Goal: Information Seeking & Learning: Learn about a topic

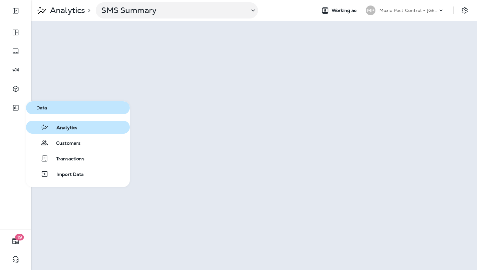
click at [47, 125] on icon "button" at bounding box center [45, 127] width 8 height 8
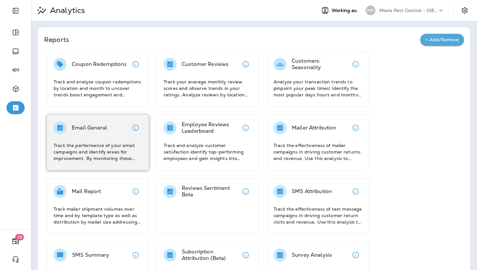
click at [108, 158] on p "Track the performance of your email campaigns and identify areas for improvemen…" at bounding box center [98, 151] width 89 height 19
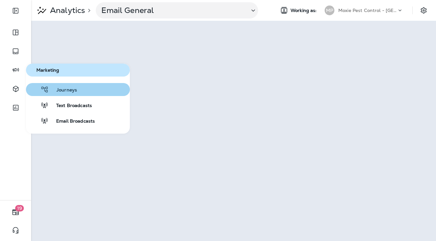
click at [65, 89] on span "Journeys" at bounding box center [63, 90] width 28 height 6
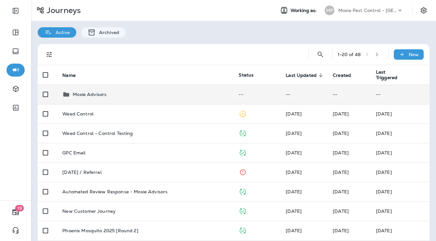
click at [101, 92] on p "Moxie Advisors" at bounding box center [90, 94] width 34 height 5
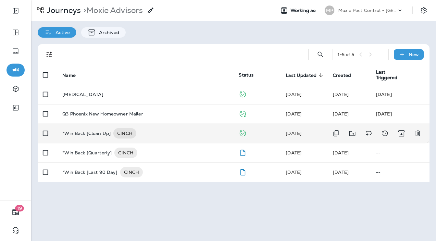
click at [93, 130] on p "*Win Back [Clean Up]" at bounding box center [86, 133] width 48 height 10
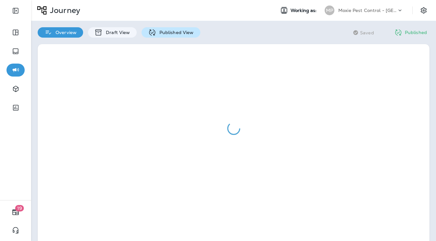
click at [170, 32] on p "Published View" at bounding box center [175, 32] width 38 height 5
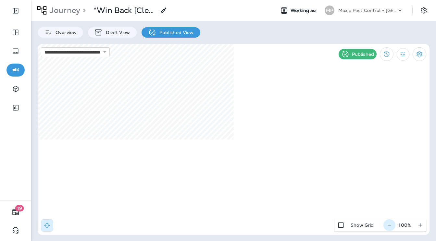
click at [389, 227] on icon "button" at bounding box center [389, 225] width 7 height 6
click at [389, 227] on icon "button" at bounding box center [391, 225] width 7 height 6
click at [389, 227] on icon "button" at bounding box center [392, 225] width 7 height 6
select select "*"
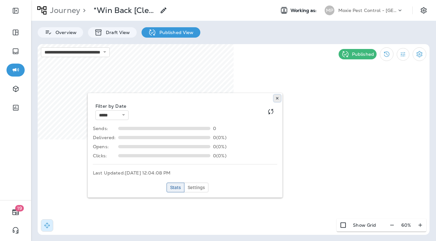
click at [276, 98] on icon at bounding box center [277, 98] width 4 height 4
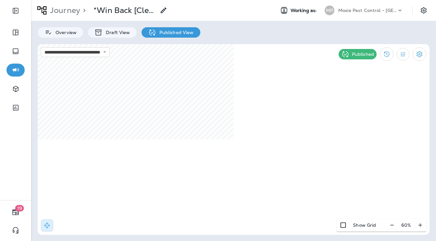
select select "*"
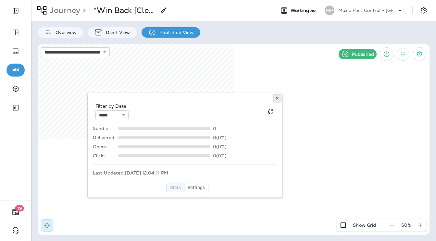
click at [279, 97] on button at bounding box center [276, 98] width 7 height 7
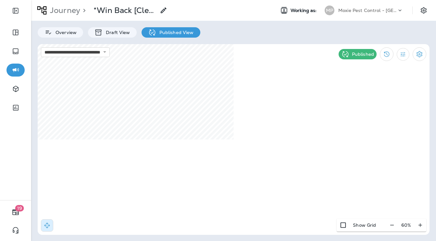
select select "*"
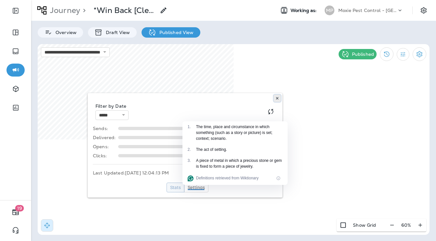
click at [276, 98] on icon at bounding box center [277, 98] width 4 height 4
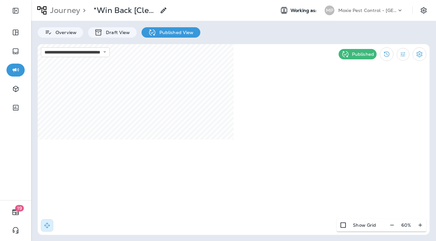
select select "*"
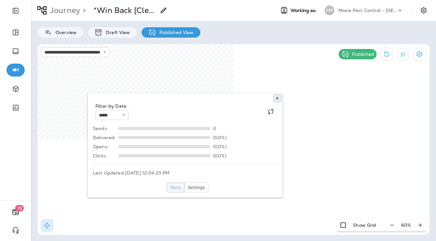
click at [278, 96] on icon at bounding box center [277, 98] width 4 height 4
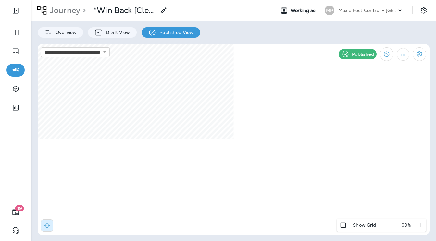
select select "*"
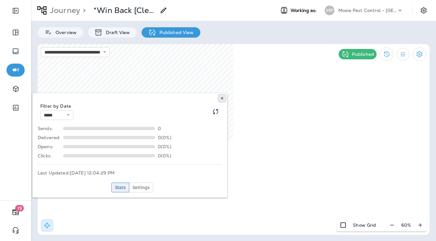
click at [223, 95] on button at bounding box center [221, 98] width 7 height 7
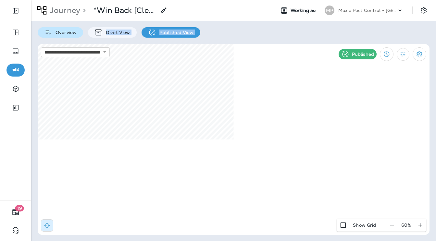
click at [62, 37] on div "**********" at bounding box center [233, 120] width 405 height 241
click at [64, 30] on p "Overview" at bounding box center [64, 32] width 24 height 5
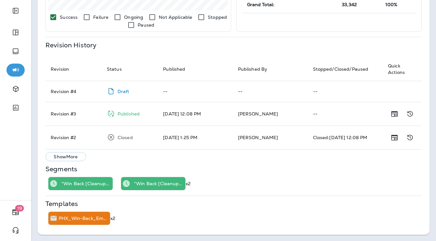
scroll to position [247, 0]
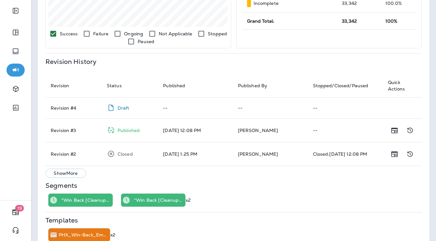
click at [75, 171] on p "Show More" at bounding box center [66, 173] width 24 height 5
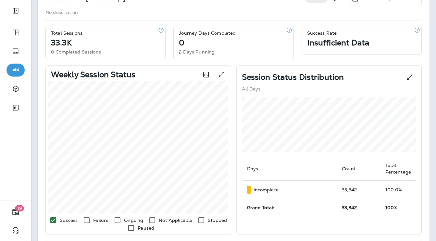
scroll to position [0, 0]
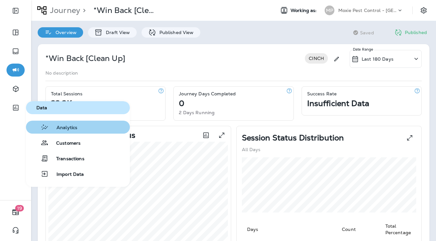
click at [41, 127] on icon "button" at bounding box center [44, 128] width 6 height 6
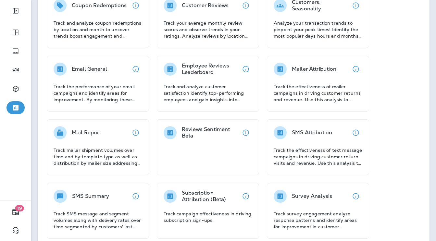
scroll to position [60, 0]
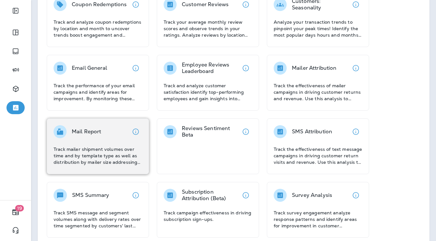
click at [91, 146] on p "Track mailer shipment volumes over time and by template type as well as distrib…" at bounding box center [98, 155] width 89 height 19
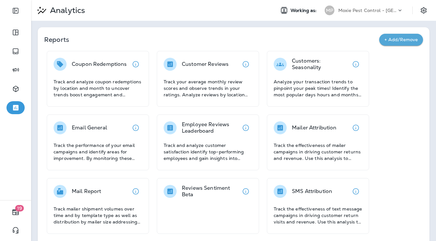
scroll to position [5, 0]
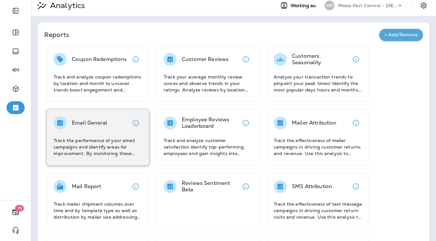
click at [101, 135] on div "Email General Track the performance of your email campaigns and identify areas …" at bounding box center [98, 136] width 89 height 40
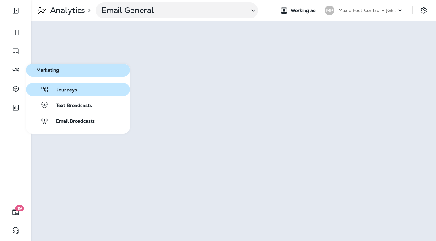
click at [55, 89] on span "Journeys" at bounding box center [63, 90] width 28 height 6
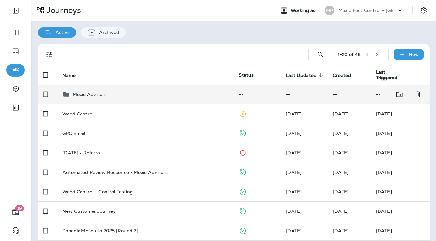
click at [93, 97] on div "Moxie Advisors" at bounding box center [90, 95] width 34 height 8
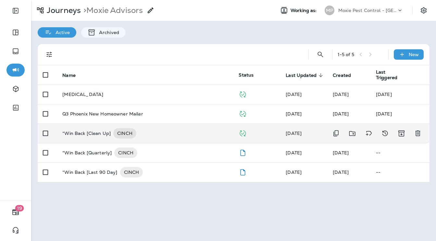
click at [83, 138] on p "*Win Back [Clean Up]" at bounding box center [86, 133] width 48 height 10
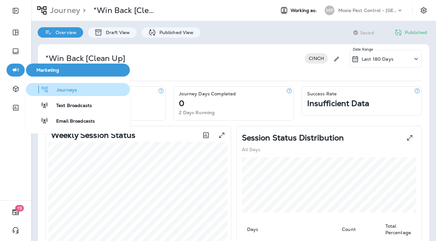
click at [63, 89] on span "Journeys" at bounding box center [63, 90] width 28 height 6
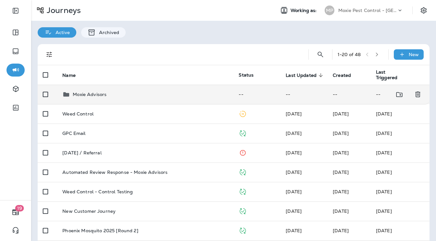
click at [102, 93] on p "Moxie Advisors" at bounding box center [90, 94] width 34 height 5
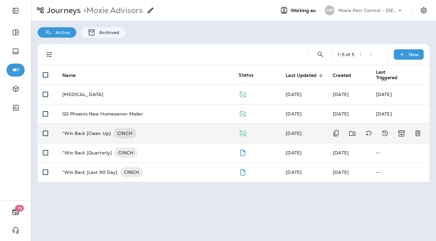
click at [80, 131] on p "*Win Back [Clean Up]" at bounding box center [86, 133] width 48 height 10
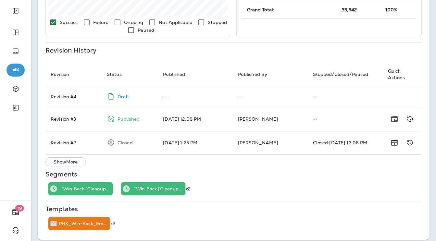
scroll to position [264, 0]
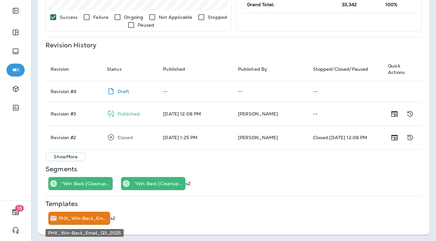
click at [68, 216] on p "PHX_Win-Back_Email_Q3_2025" at bounding box center [83, 218] width 49 height 5
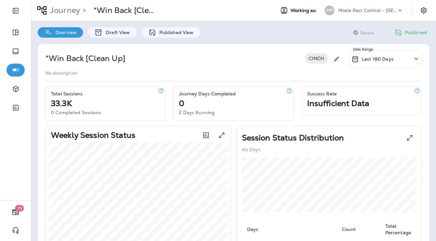
scroll to position [26, 0]
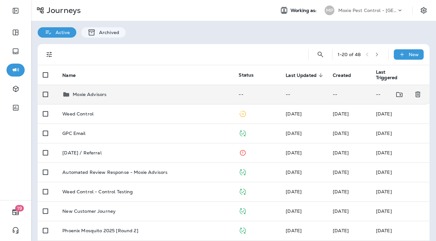
click at [81, 93] on p "Moxie Advisors" at bounding box center [90, 94] width 34 height 5
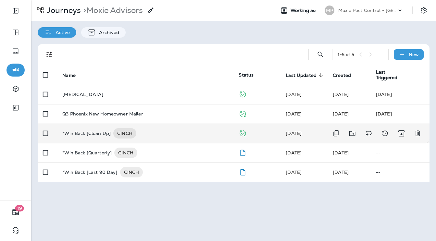
click at [150, 131] on div "*Win Back [Clean Up] CINCH" at bounding box center [145, 133] width 166 height 10
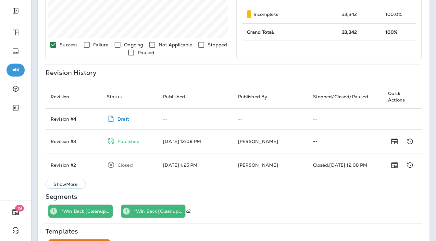
scroll to position [240, 0]
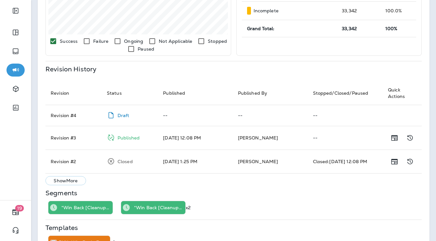
click at [67, 178] on p "Show More" at bounding box center [66, 180] width 24 height 5
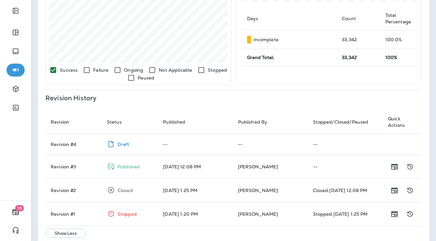
scroll to position [0, 0]
